Goal: Task Accomplishment & Management: Manage account settings

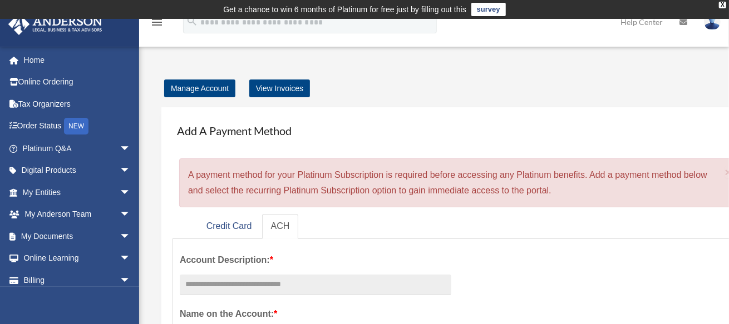
click at [41, 57] on link "Home" at bounding box center [78, 60] width 140 height 22
click at [487, 89] on div "Manage Account View Invoices" at bounding box center [476, 89] width 634 height 16
click at [210, 88] on link "Manage Account" at bounding box center [199, 89] width 71 height 18
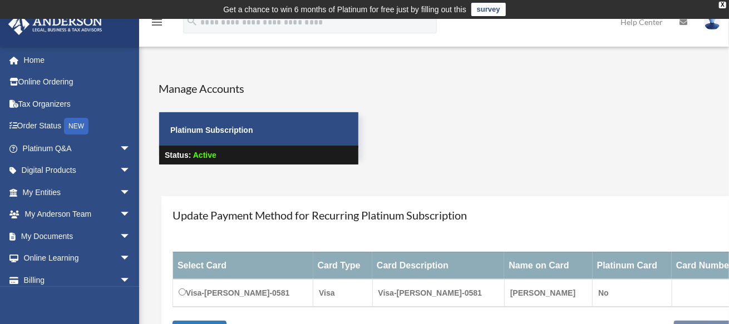
click at [514, 201] on div "**********" at bounding box center [459, 274] width 597 height 156
click at [544, 135] on div "Manage Accounts Platinum Subscription Status: Active" at bounding box center [475, 133] width 651 height 105
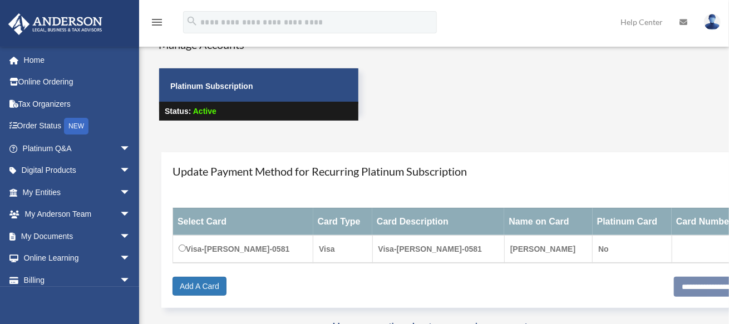
scroll to position [44, 0]
click at [497, 97] on div "Manage Accounts Platinum Subscription Status: Active" at bounding box center [475, 88] width 651 height 105
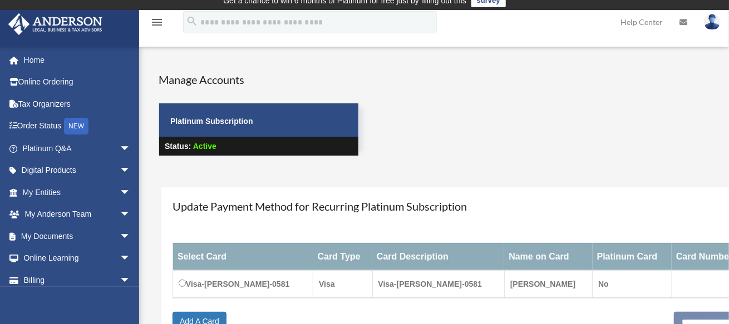
scroll to position [0, 0]
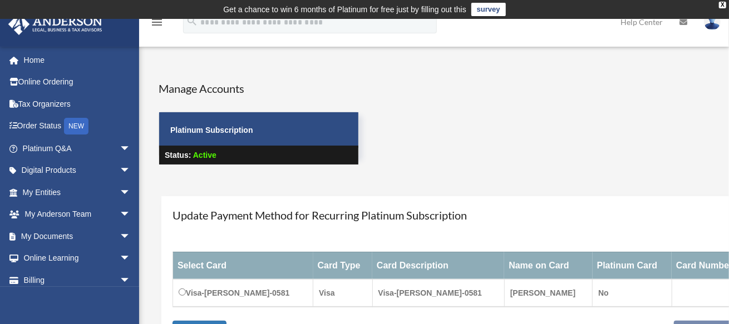
click at [423, 91] on div "Manage Accounts Platinum Subscription Status: Active" at bounding box center [475, 133] width 651 height 105
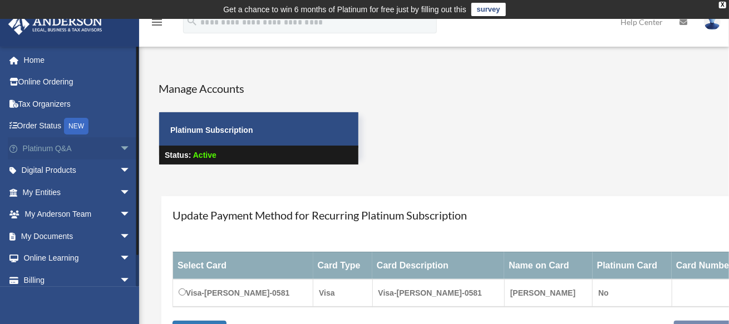
click at [120, 146] on span "arrow_drop_down" at bounding box center [131, 148] width 22 height 23
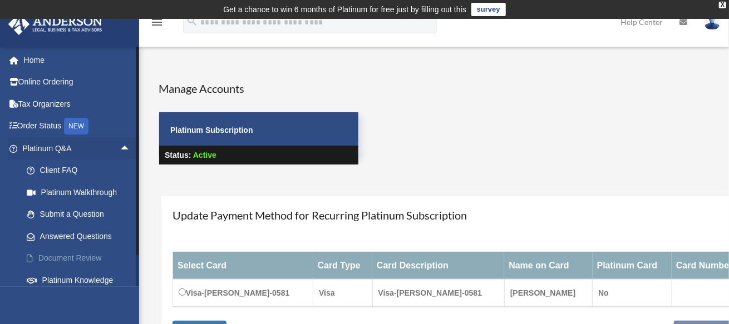
click at [85, 256] on link "Document Review" at bounding box center [82, 259] width 132 height 22
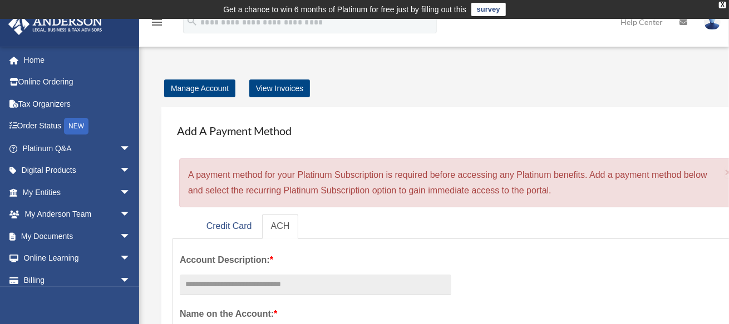
click at [519, 147] on div "Add A Payment Method × A payment method for your Platinum Subscription is requi…" at bounding box center [459, 162] width 575 height 89
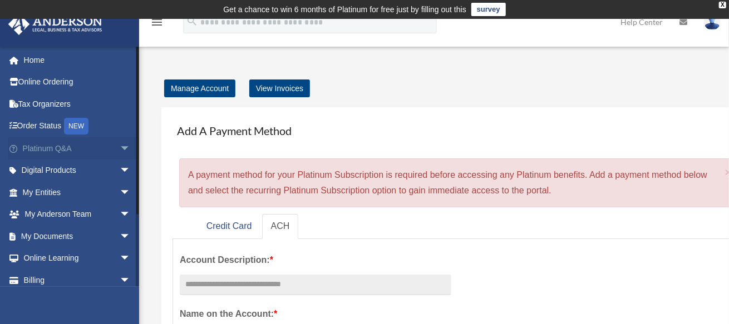
click at [65, 145] on link "Platinum Q&A arrow_drop_down" at bounding box center [78, 148] width 140 height 22
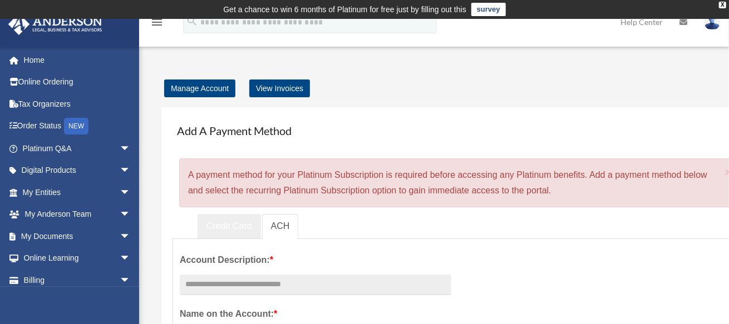
click at [234, 229] on link "Credit Card" at bounding box center [228, 226] width 63 height 25
